Goal: Navigation & Orientation: Find specific page/section

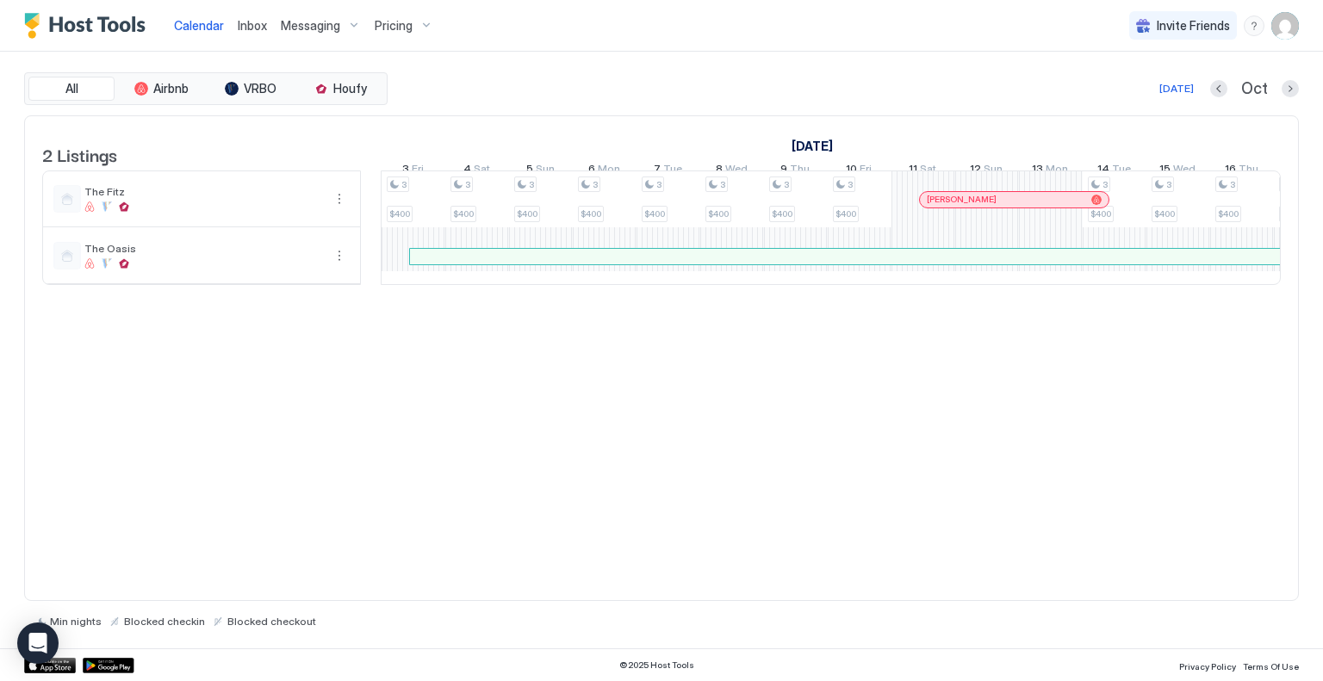
scroll to position [0, 1585]
click at [320, 29] on span "Messaging" at bounding box center [310, 26] width 59 height 16
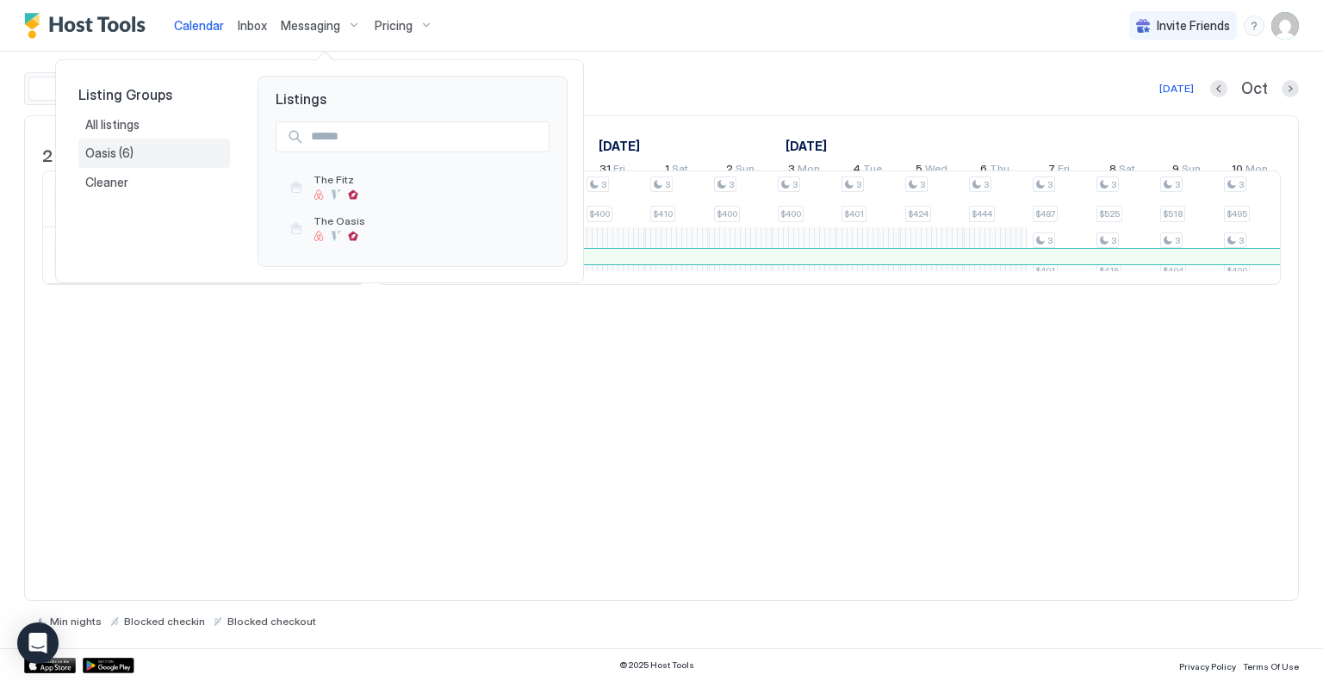
click at [120, 152] on span "(6)" at bounding box center [126, 154] width 15 height 16
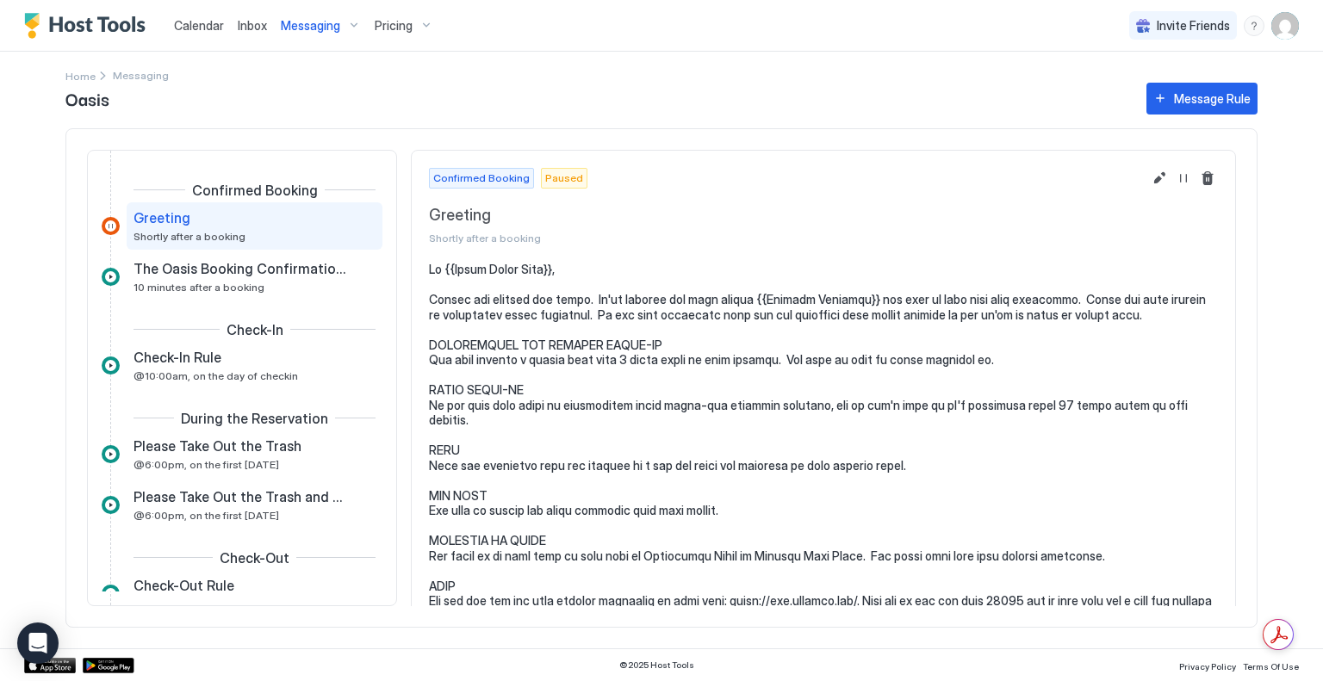
click at [258, 30] on span "Inbox" at bounding box center [252, 25] width 29 height 15
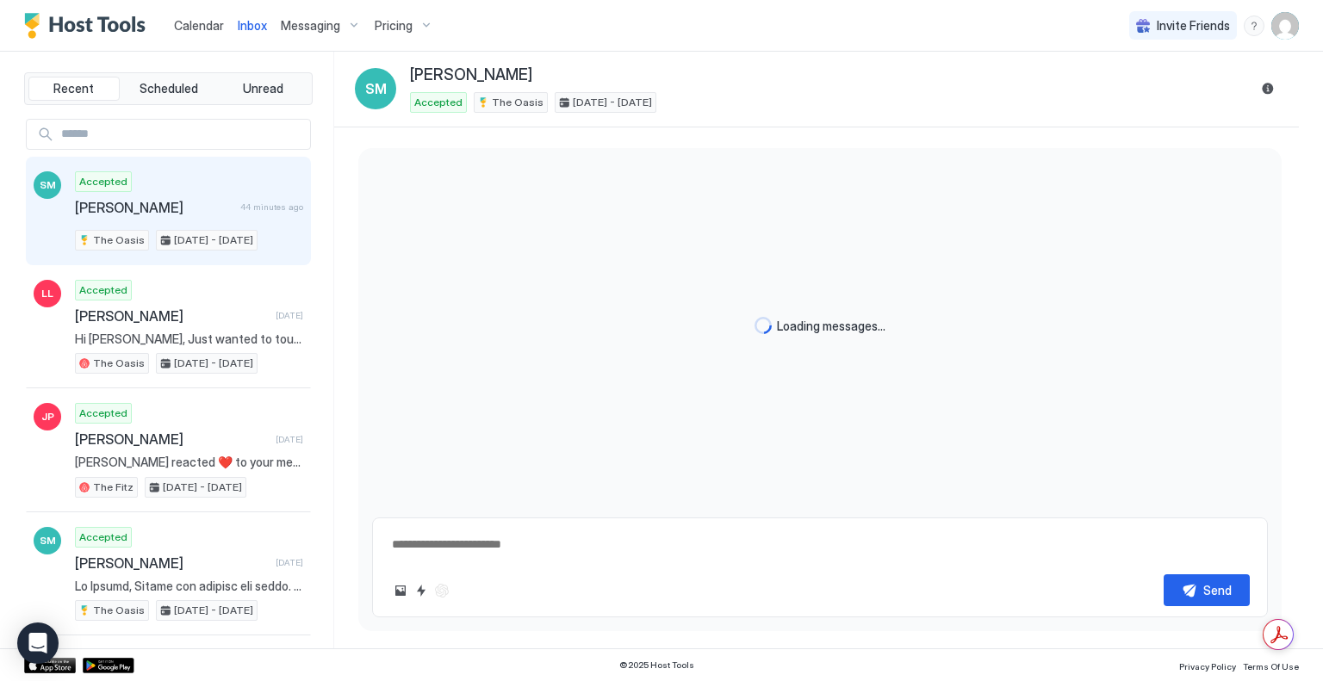
scroll to position [1406, 0]
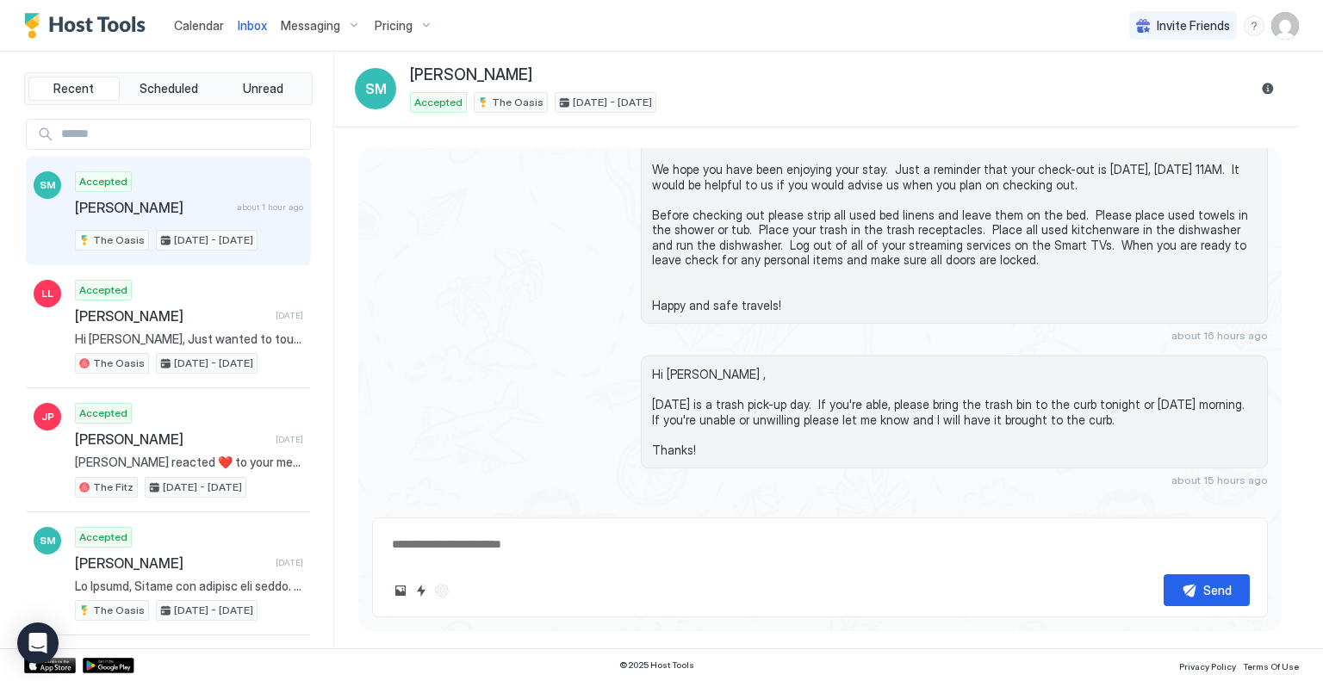
click at [182, 20] on span "Calendar" at bounding box center [199, 25] width 50 height 15
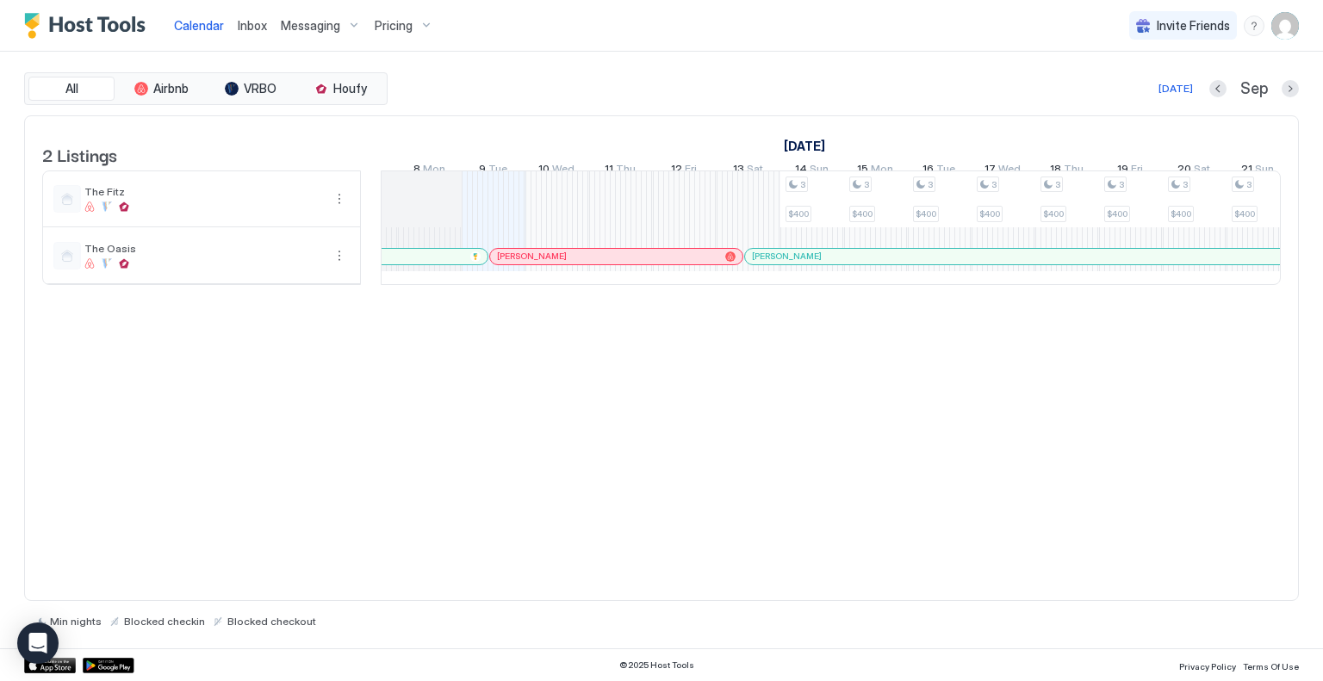
scroll to position [0, 878]
